Goal: Information Seeking & Learning: Learn about a topic

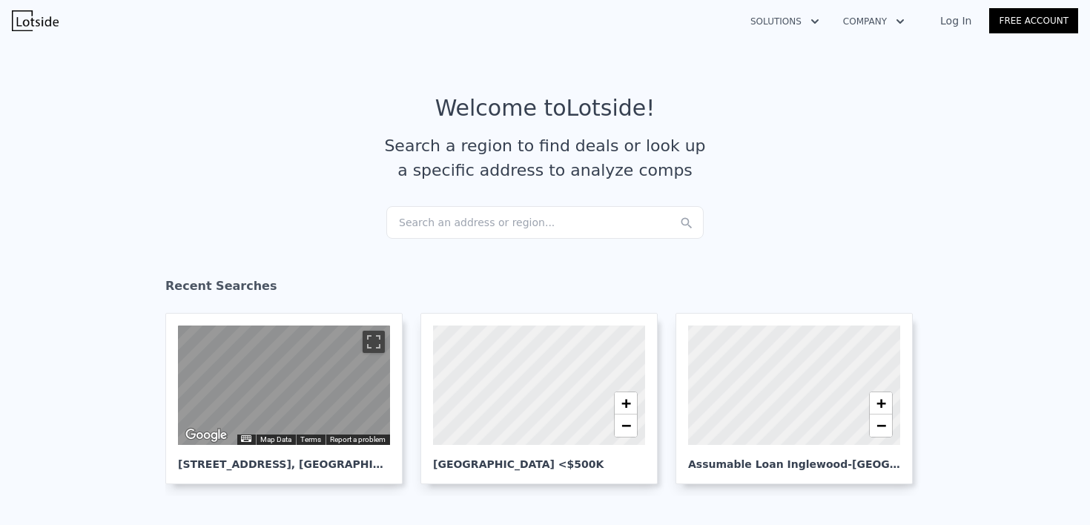
click at [471, 229] on div "Search an address or region..." at bounding box center [544, 222] width 317 height 33
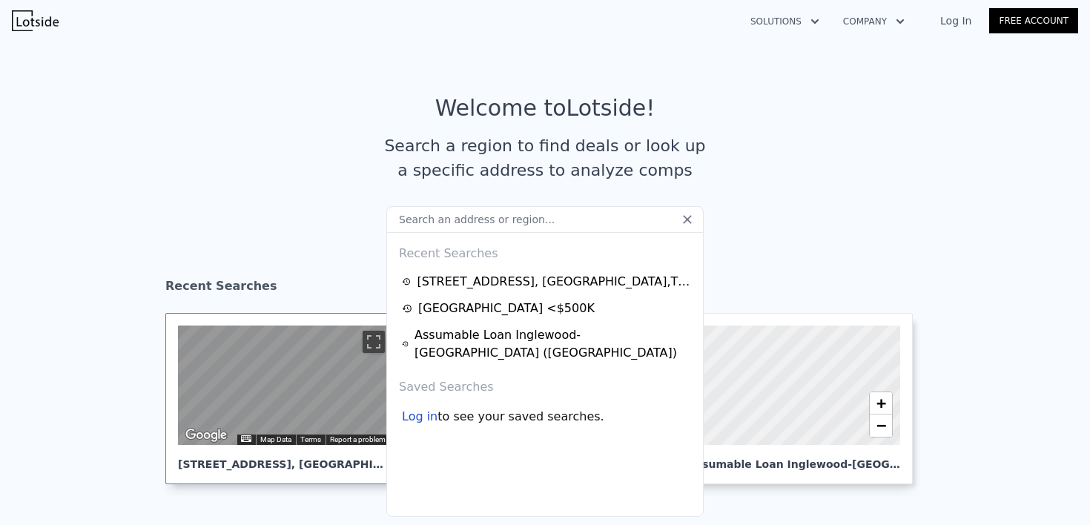
click at [277, 475] on div "← Move left → Move right ↑ Move up ↓ Move down + Zoom in - Zoom out [STREET_ADD…" at bounding box center [283, 398] width 237 height 171
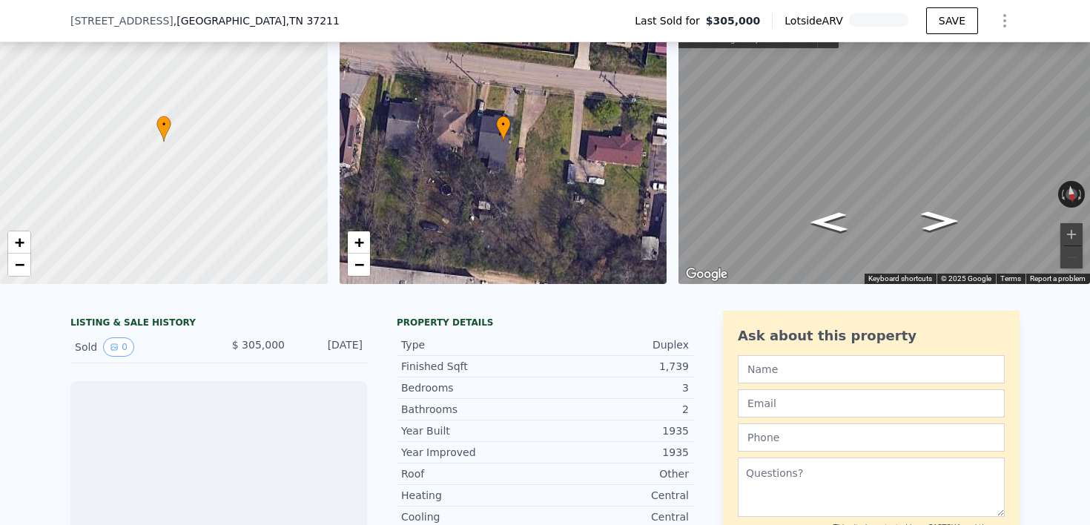
scroll to position [89, 0]
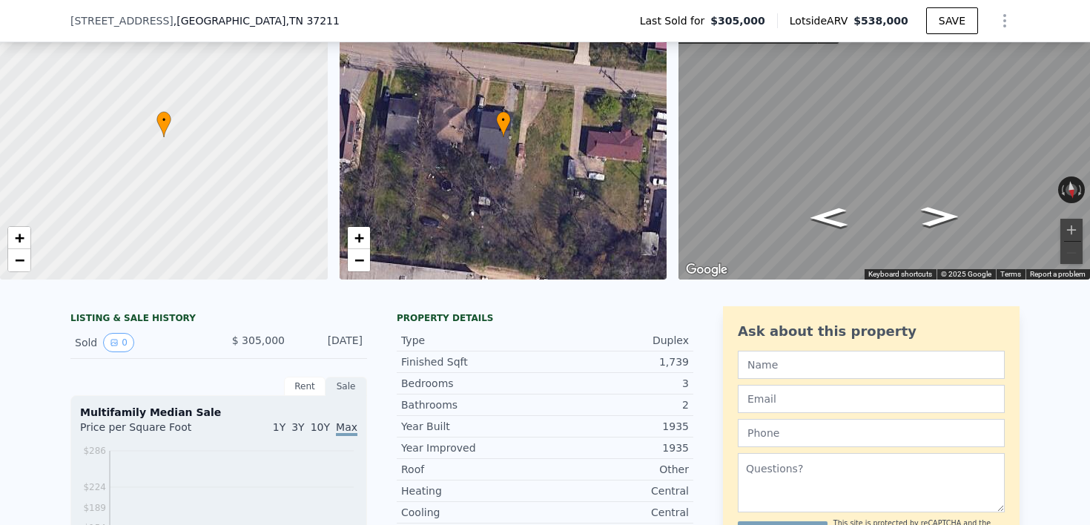
click at [288, 344] on div "Sold 0 $ 305,000 [DATE]" at bounding box center [218, 343] width 297 height 32
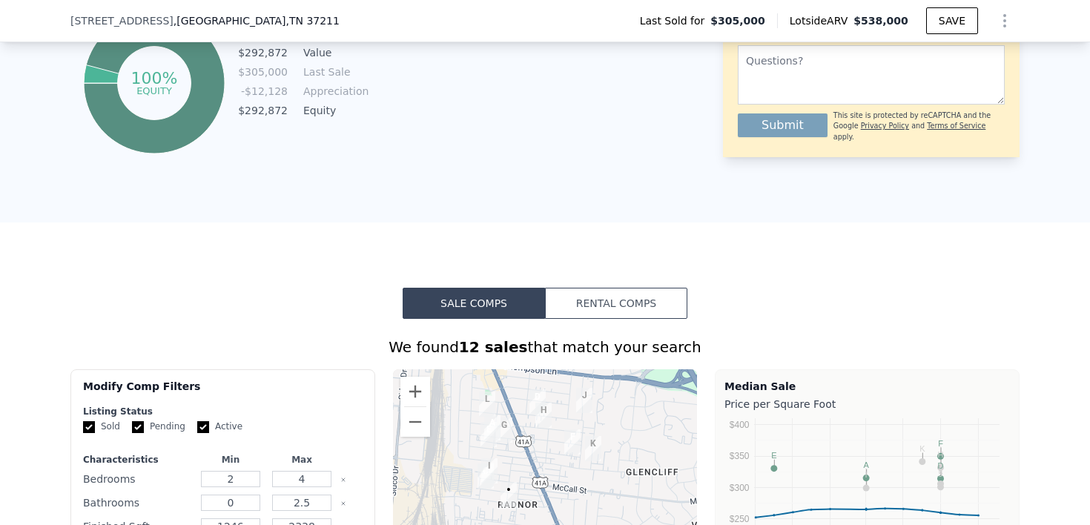
scroll to position [0, 0]
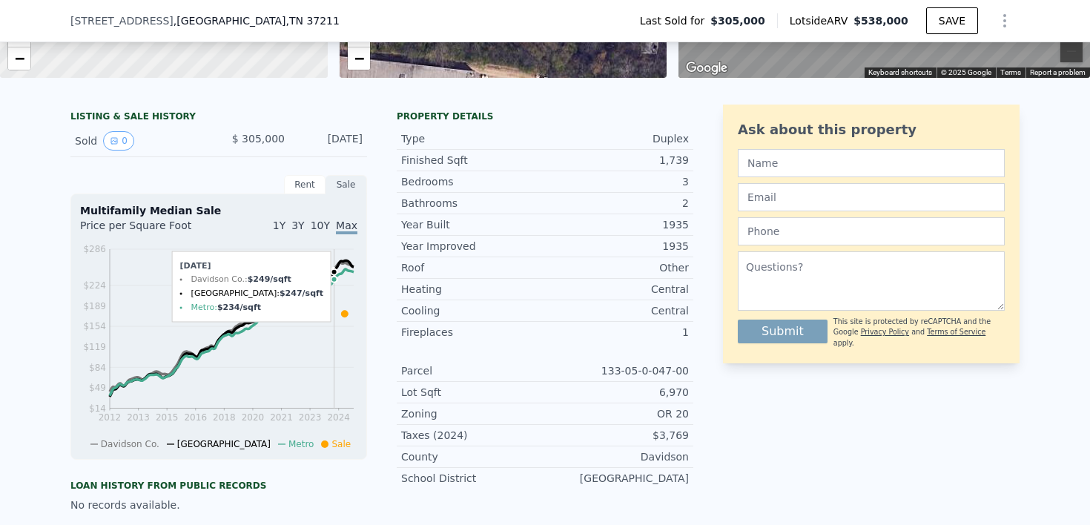
scroll to position [237, 0]
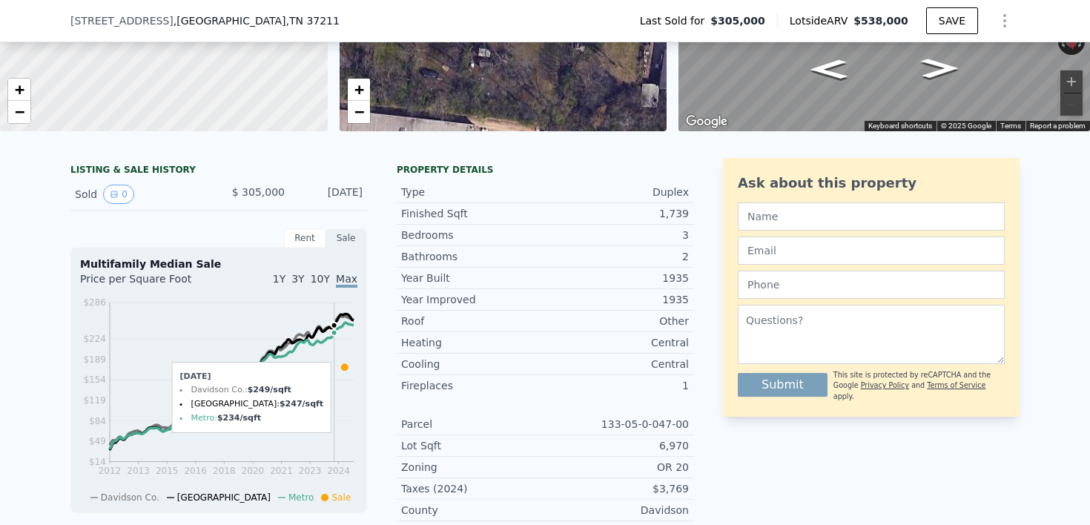
click at [200, 191] on div "Sold 0" at bounding box center [141, 194] width 132 height 19
click at [103, 190] on button "0" at bounding box center [118, 194] width 31 height 19
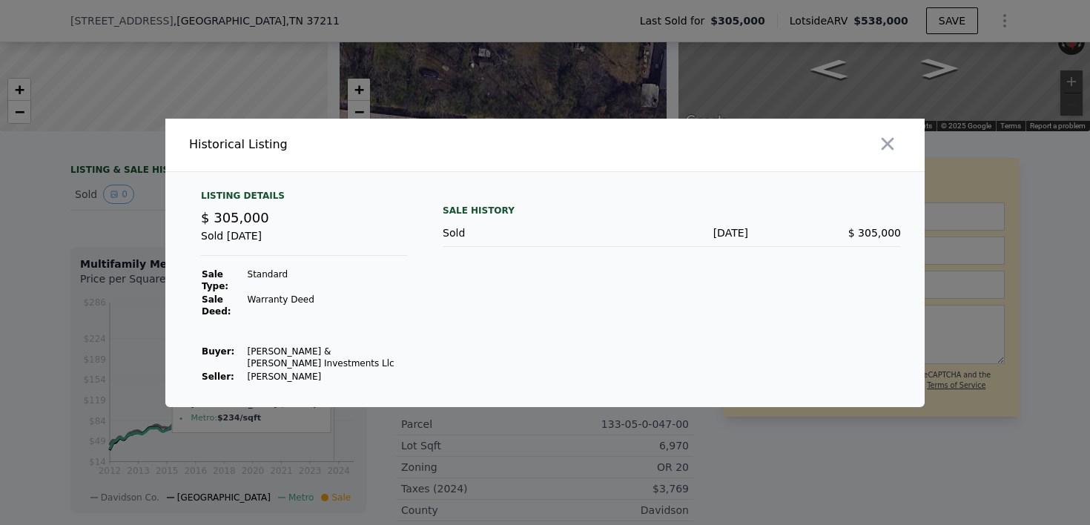
click at [136, 257] on div at bounding box center [545, 262] width 1090 height 525
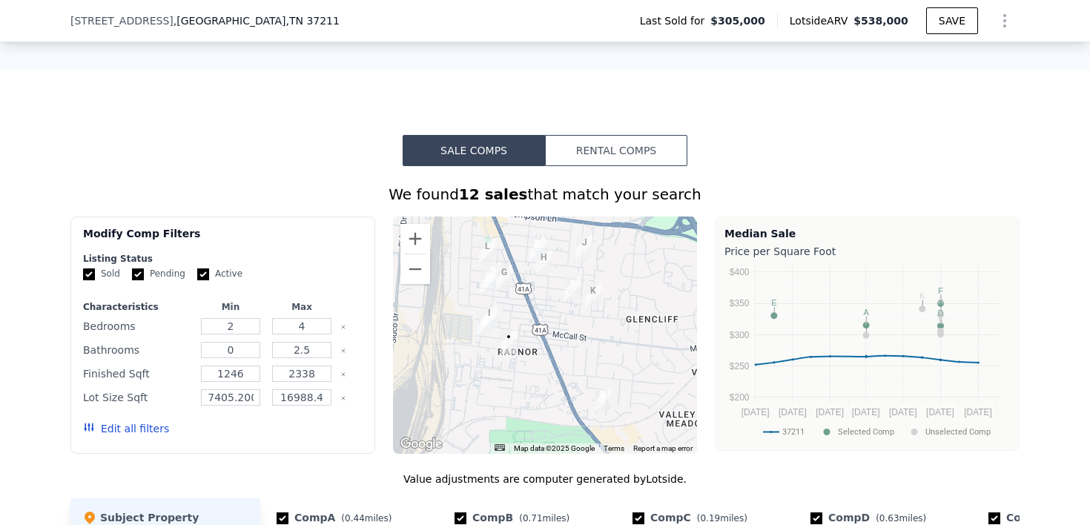
scroll to position [980, 0]
